Goal: Browse casually

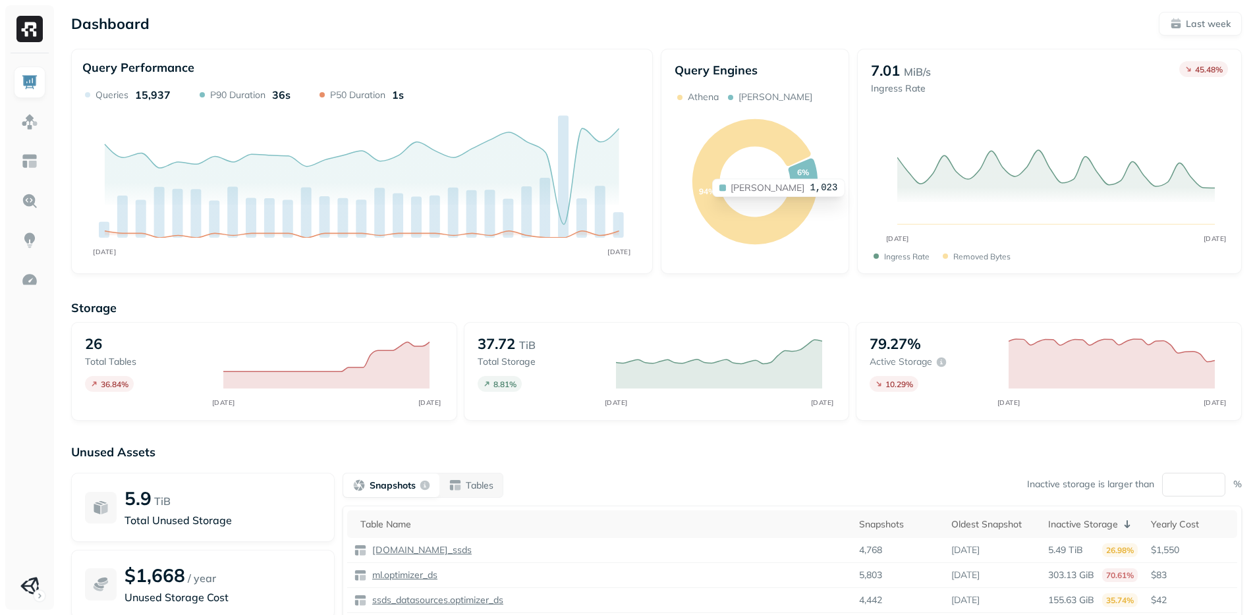
click at [809, 164] on icon at bounding box center [802, 170] width 29 height 23
click at [789, 136] on icon at bounding box center [754, 181] width 125 height 125
click at [795, 165] on icon at bounding box center [802, 170] width 29 height 23
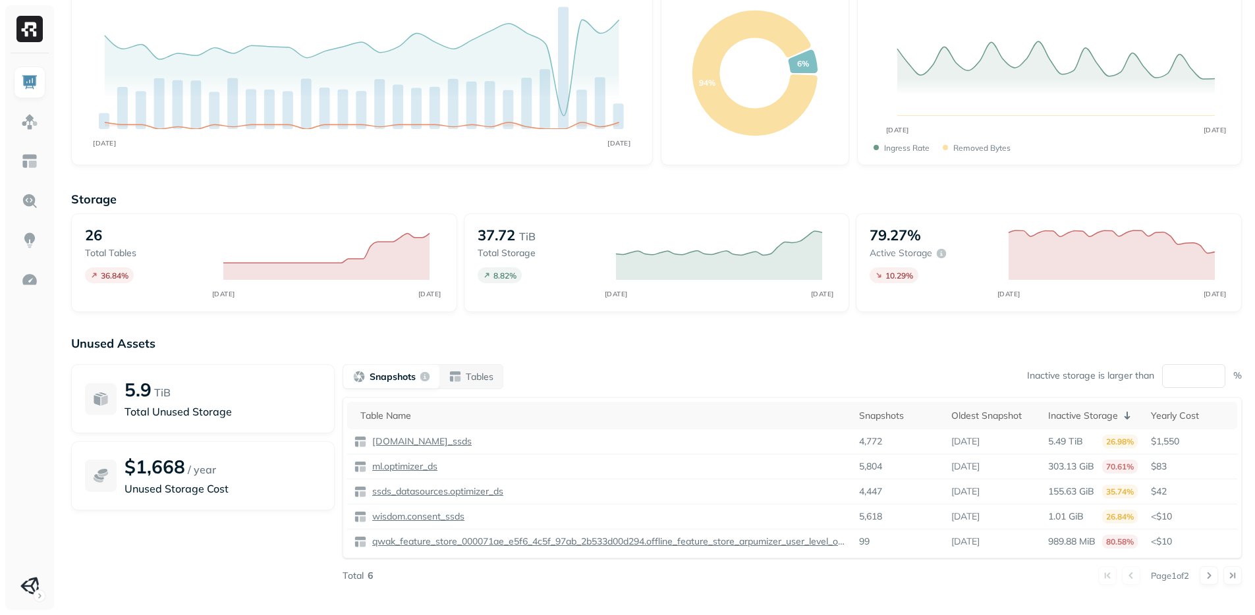
scroll to position [118, 0]
